Goal: Download file/media

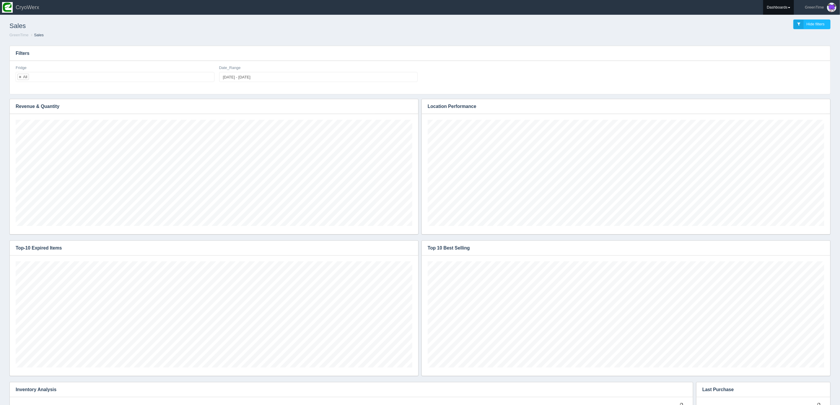
click at [788, 6] on link "Dashboards" at bounding box center [778, 7] width 31 height 15
click at [547, 55] on h3 "Filters" at bounding box center [420, 53] width 820 height 15
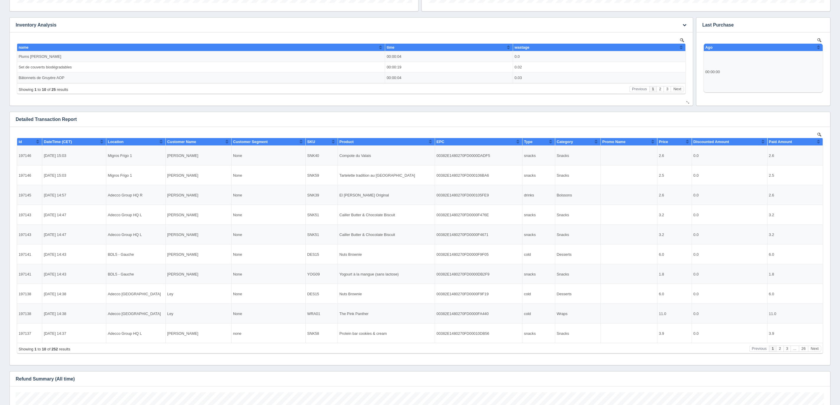
scroll to position [420, 0]
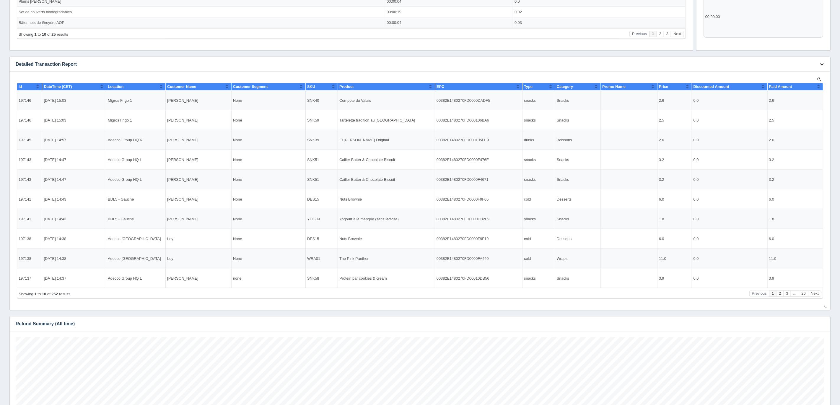
click at [820, 62] on icon "button" at bounding box center [822, 64] width 4 height 4
click at [788, 70] on link "Download CSV" at bounding box center [801, 73] width 47 height 9
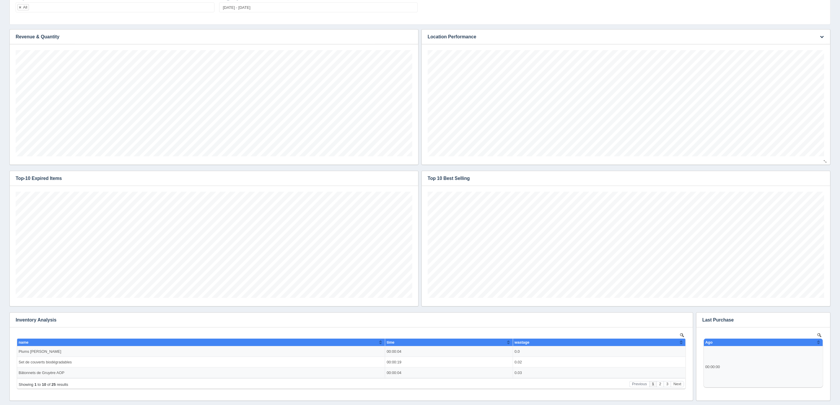
scroll to position [0, 0]
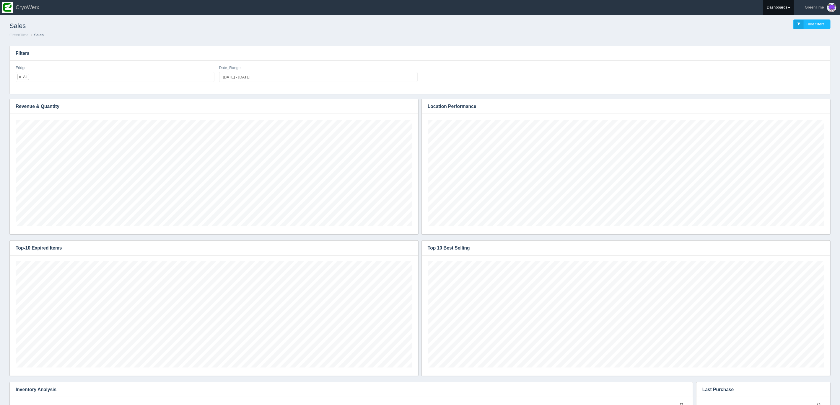
drag, startPoint x: 786, startPoint y: 8, endPoint x: 768, endPoint y: 11, distance: 18.6
click at [786, 8] on link "Dashboards" at bounding box center [778, 7] width 31 height 15
click at [778, 43] on link "GreenTime" at bounding box center [803, 44] width 80 height 12
click at [779, 66] on link "Inventory" at bounding box center [803, 66] width 80 height 12
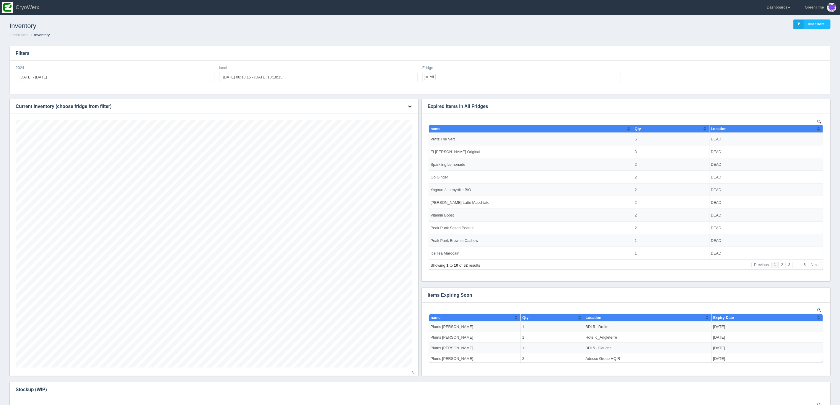
scroll to position [248, 397]
click at [409, 107] on icon "button" at bounding box center [410, 107] width 4 height 4
click at [390, 116] on link "Download CSV" at bounding box center [389, 115] width 47 height 9
